Goal: Transaction & Acquisition: Book appointment/travel/reservation

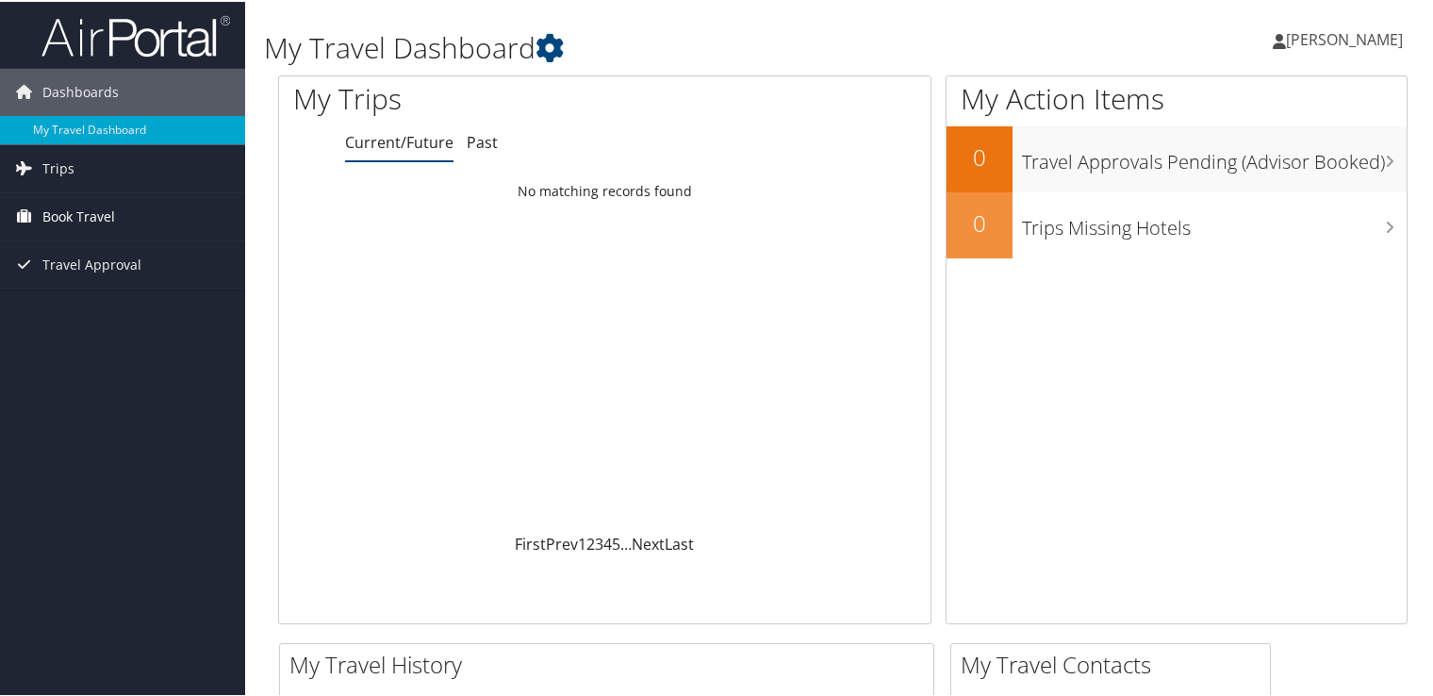
click at [83, 206] on span "Book Travel" at bounding box center [78, 214] width 73 height 47
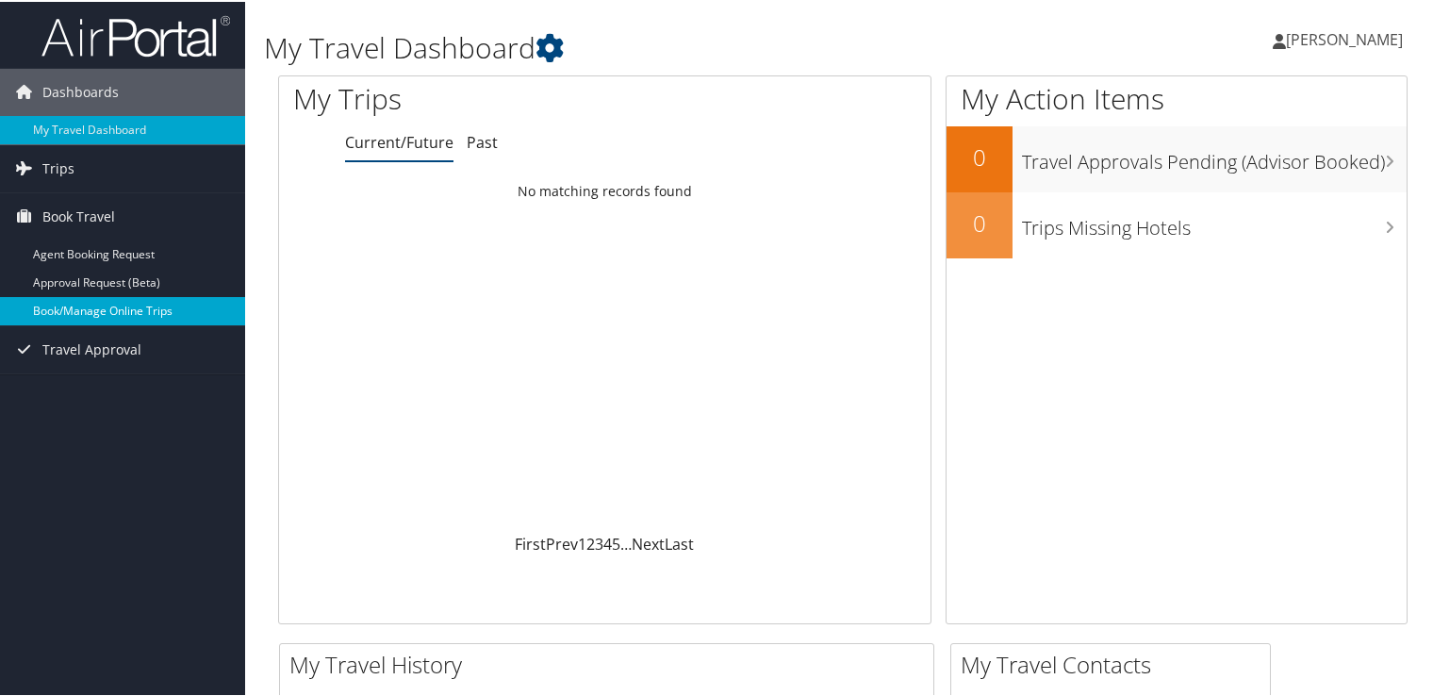
click at [162, 307] on link "Book/Manage Online Trips" at bounding box center [122, 309] width 245 height 28
click at [273, 414] on div "My Trips Current/Future Past Loading... No matching records found First Prev 1 …" at bounding box center [843, 358] width 1158 height 568
click at [115, 309] on link "Book/Manage Online Trips" at bounding box center [122, 309] width 245 height 28
